Goal: Check status: Check status

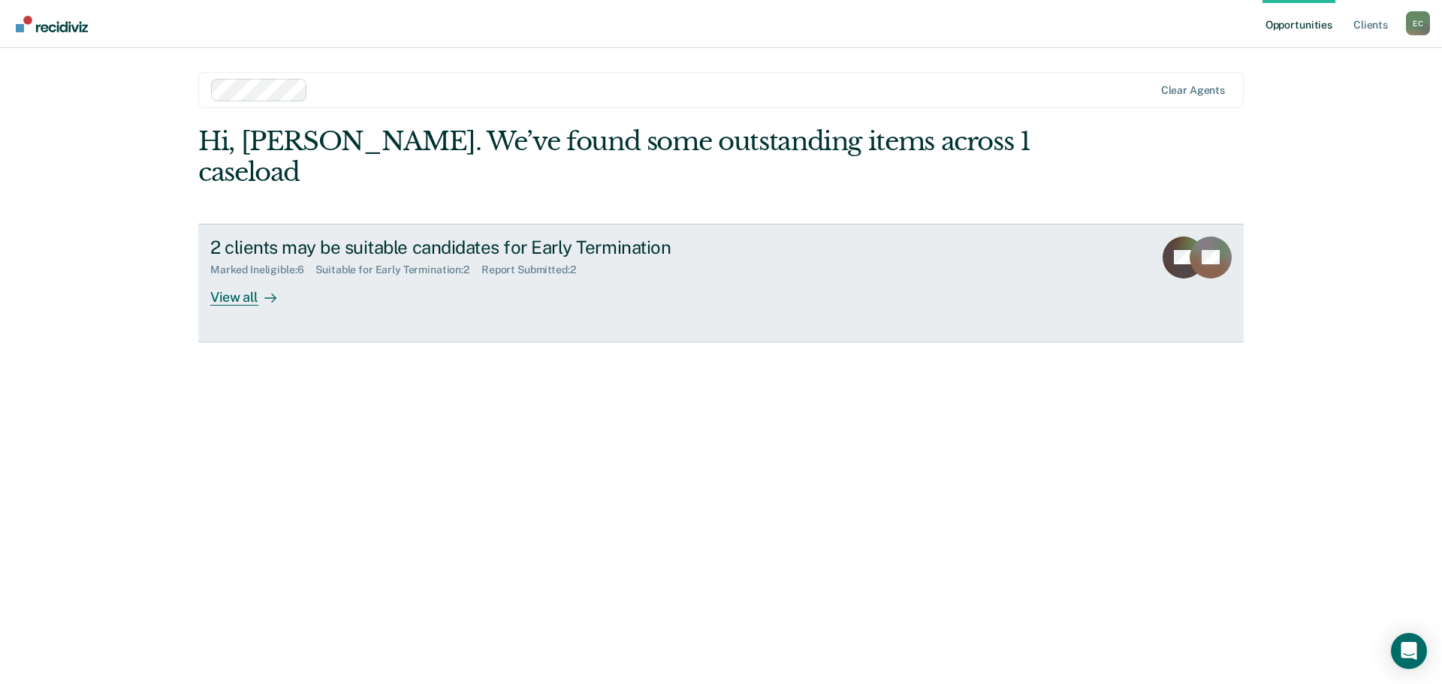
click at [223, 276] on div "View all" at bounding box center [252, 290] width 84 height 29
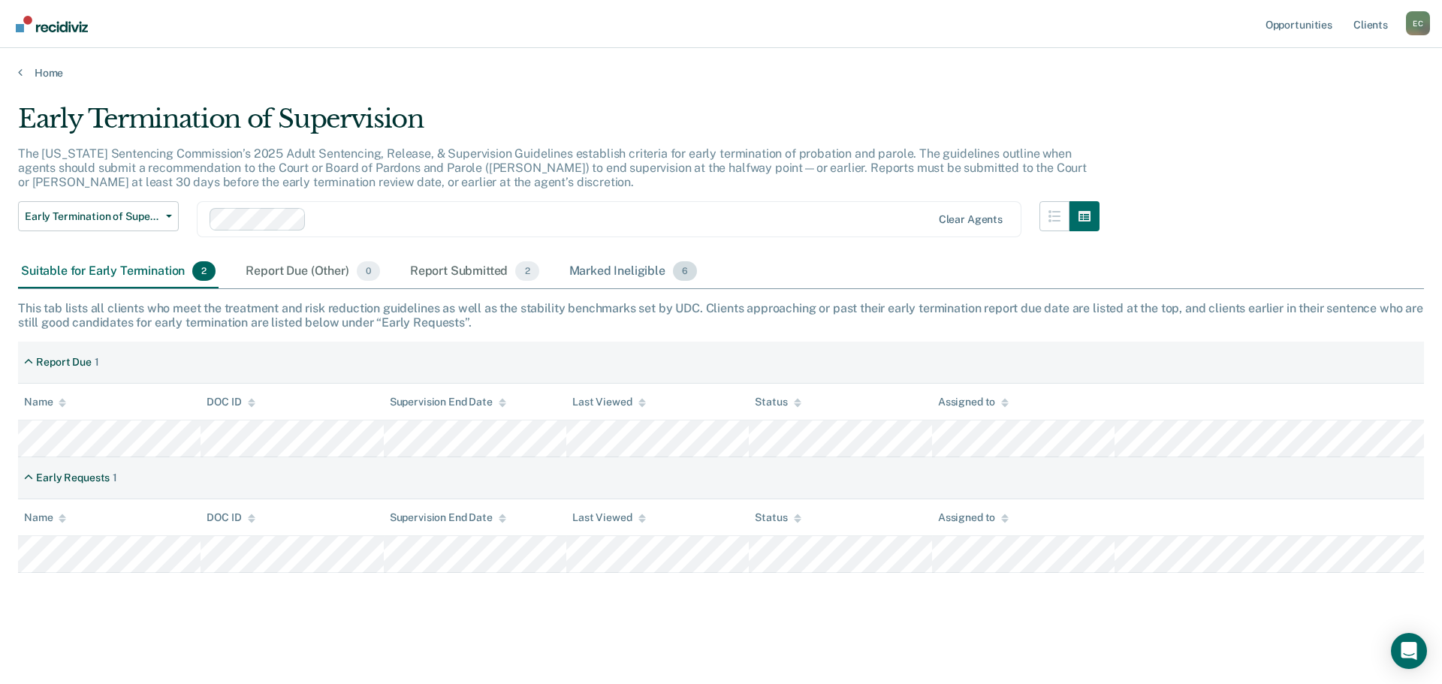
click at [596, 267] on div "Marked Ineligible 6" at bounding box center [633, 271] width 134 height 33
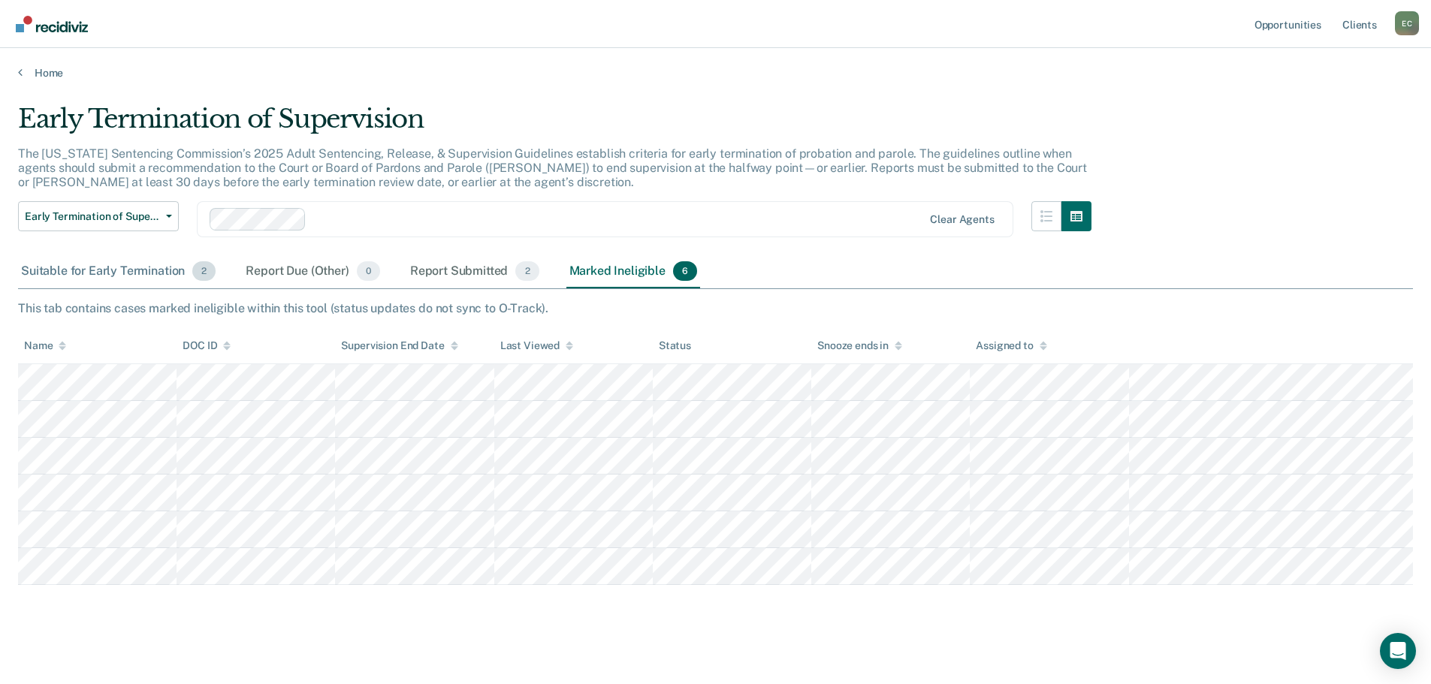
click at [54, 269] on div "Suitable for Early Termination 2" at bounding box center [118, 271] width 201 height 33
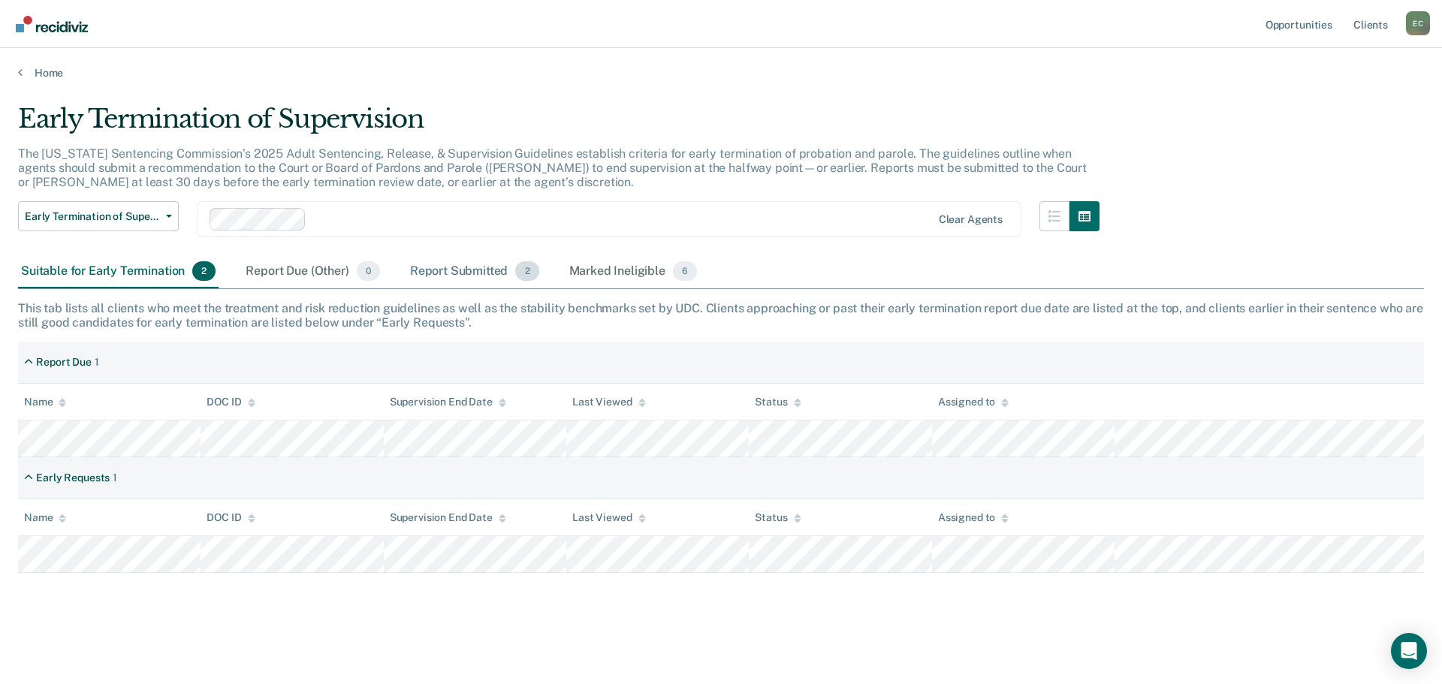
click at [424, 270] on div "Report Submitted 2" at bounding box center [474, 271] width 135 height 33
